Goal: Transaction & Acquisition: Subscribe to service/newsletter

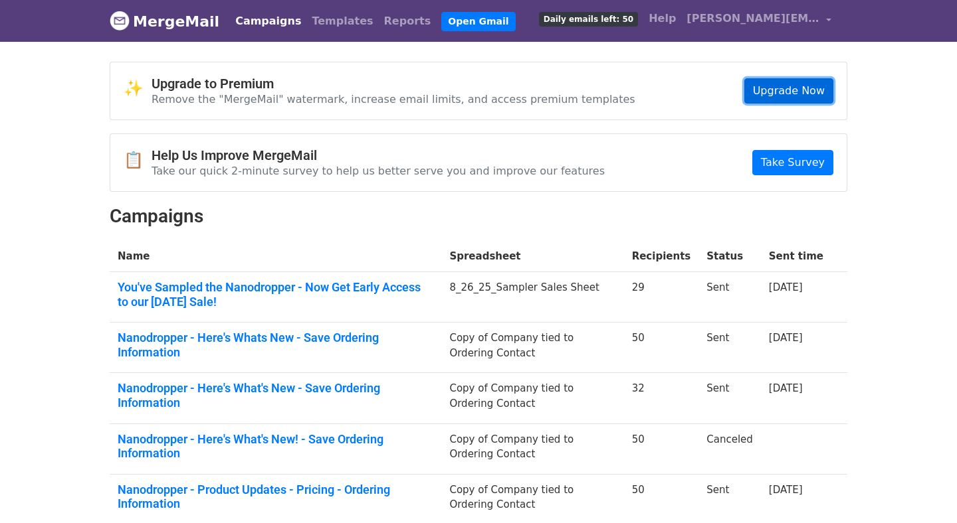
click at [784, 90] on link "Upgrade Now" at bounding box center [788, 90] width 89 height 25
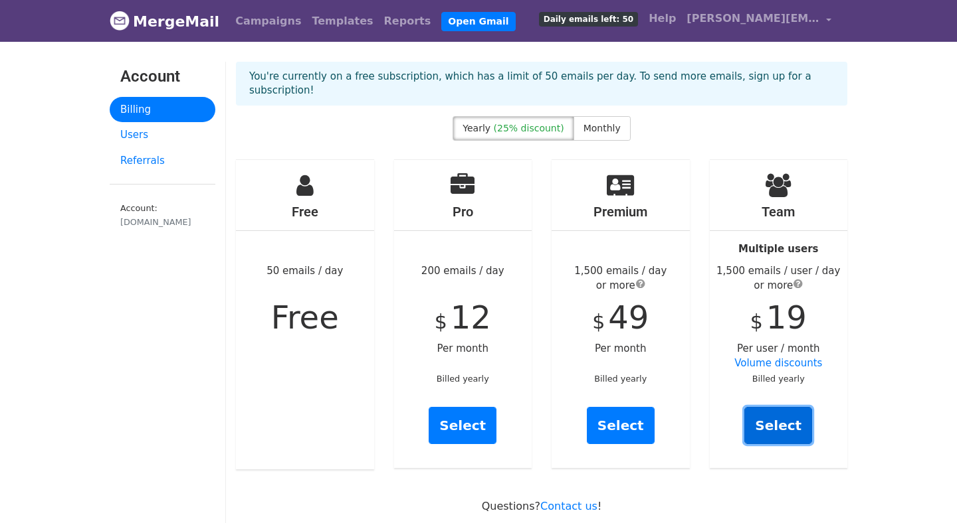
click at [762, 413] on link "Select" at bounding box center [778, 425] width 68 height 37
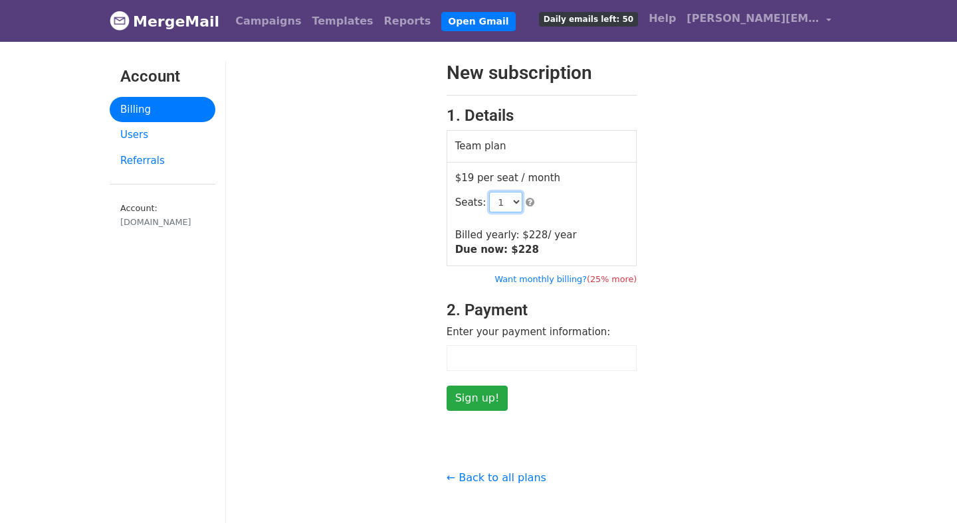
click at [498, 209] on select "1 2 3 4 5 6 7 8 9 10 11 12 13 14 15 16 17 18 19 20 21 22 23 24 25 26 27 28 29 3…" at bounding box center [505, 202] width 33 height 21
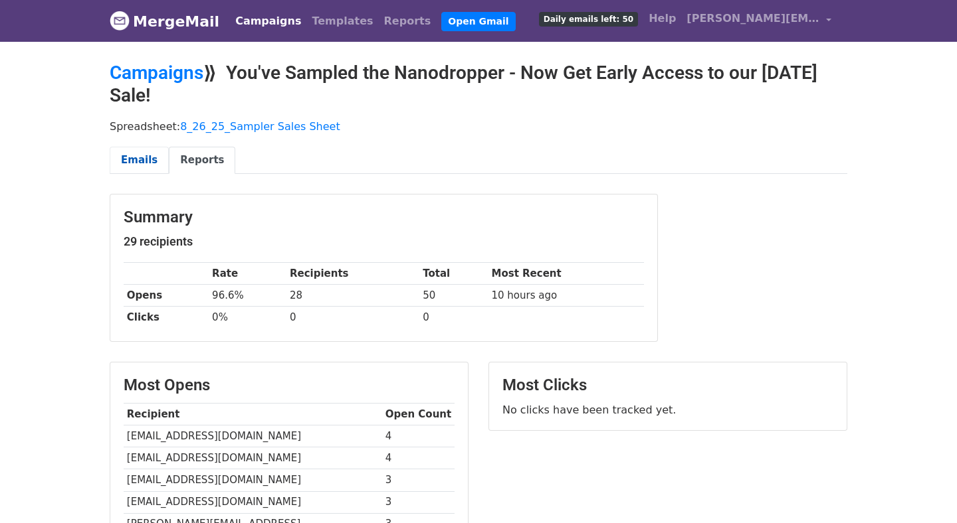
click at [130, 161] on link "Emails" at bounding box center [139, 160] width 59 height 27
